Goal: Navigation & Orientation: Understand site structure

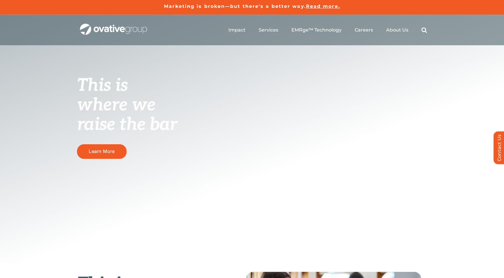
click at [317, 6] on span "Read more." at bounding box center [323, 6] width 34 height 6
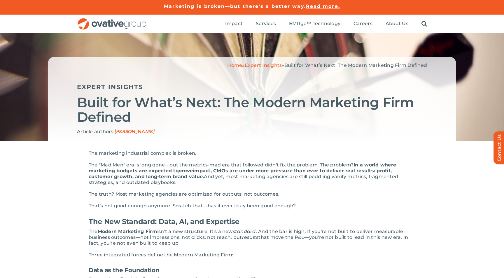
click at [136, 24] on img "OG_Full_horizontal_RGB" at bounding box center [112, 24] width 70 height 12
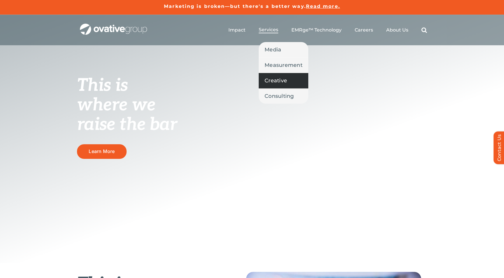
click at [277, 79] on span "Creative" at bounding box center [275, 80] width 22 height 8
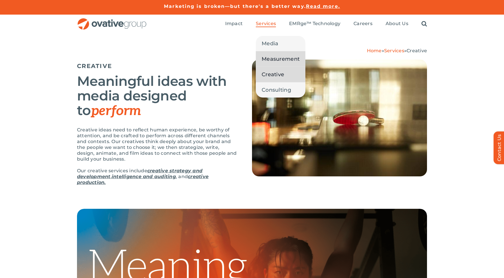
click at [278, 59] on span "Measurement" at bounding box center [280, 59] width 38 height 8
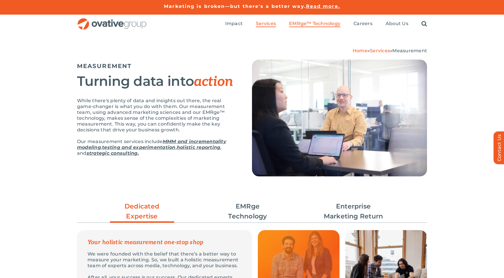
click at [301, 24] on span "EMRge™ Technology" at bounding box center [314, 24] width 51 height 6
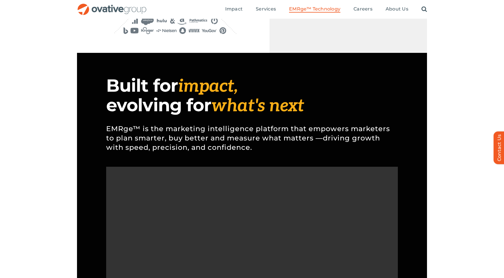
scroll to position [406, 0]
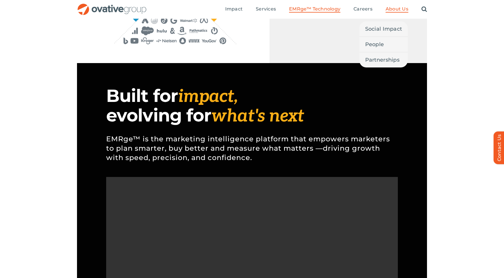
click at [393, 9] on span "About Us" at bounding box center [396, 9] width 23 height 6
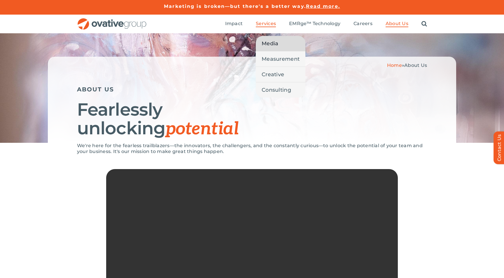
click at [271, 43] on span "Media" at bounding box center [269, 43] width 17 height 8
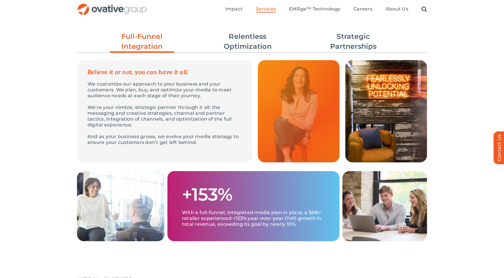
scroll to position [193, 0]
